Goal: Information Seeking & Learning: Check status

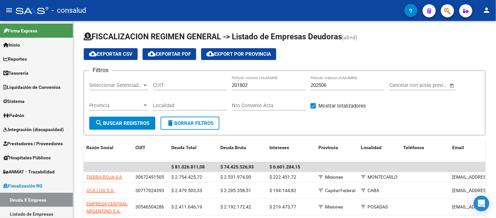
scroll to position [35, 0]
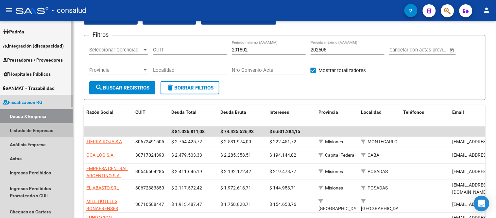
click at [26, 128] on link "Listado de Empresas" at bounding box center [36, 130] width 73 height 14
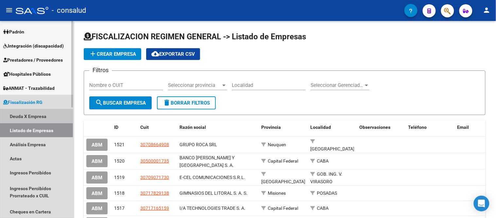
click at [25, 115] on link "Deuda X Empresa" at bounding box center [36, 116] width 73 height 14
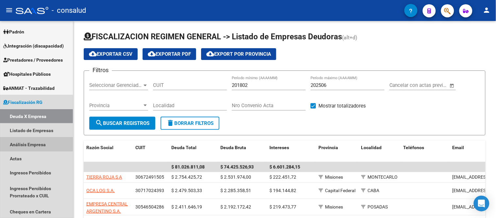
drag, startPoint x: 26, startPoint y: 143, endPoint x: 80, endPoint y: 111, distance: 63.6
click at [26, 142] on link "Análisis Empresa" at bounding box center [36, 144] width 73 height 14
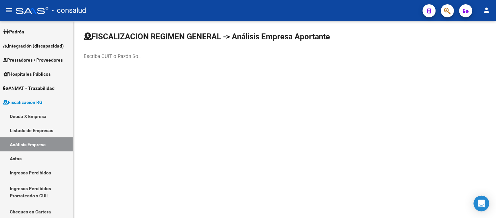
click at [91, 53] on div "Escriba CUIT o Razón Social para buscar" at bounding box center [113, 54] width 59 height 14
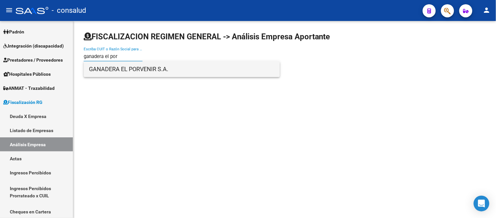
type input "ganadera el por"
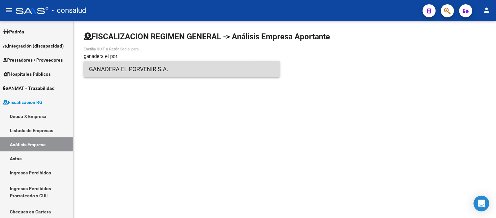
click at [141, 67] on span "GANADERA EL PORVENIR S.A." at bounding box center [182, 69] width 186 height 16
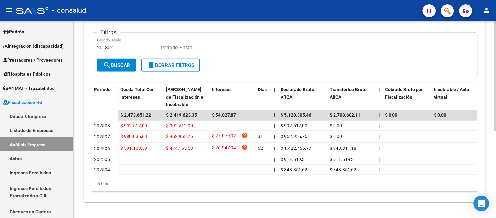
scroll to position [154, 0]
